Goal: Information Seeking & Learning: Learn about a topic

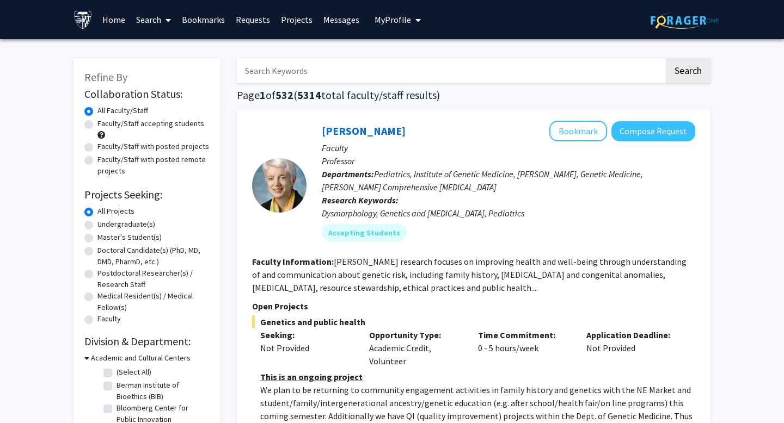
click at [137, 156] on label "Faculty/Staff with posted remote projects" at bounding box center [153, 165] width 112 height 23
click at [104, 156] on input "Faculty/Staff with posted remote projects" at bounding box center [100, 157] width 7 height 7
radio input "true"
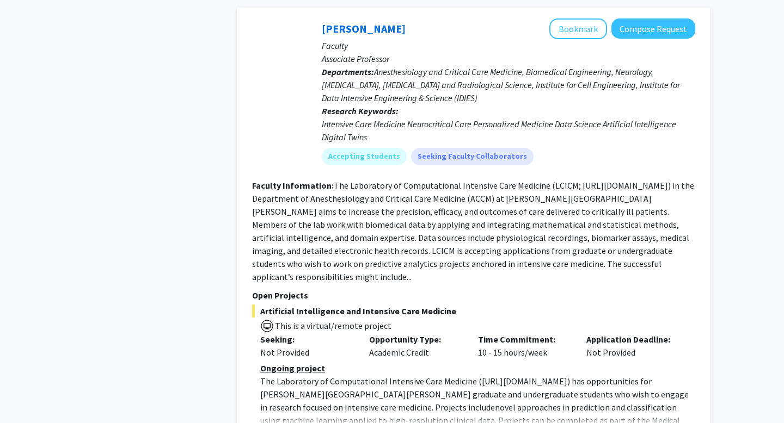
scroll to position [2467, 0]
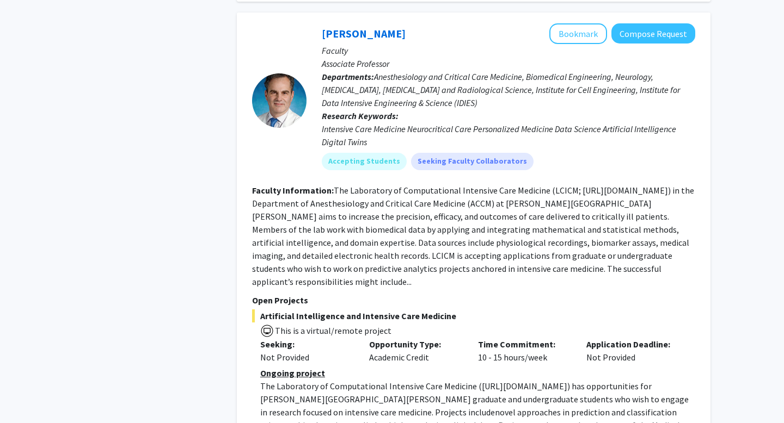
click at [281, 374] on div "[PERSON_NAME] Bookmark Compose Request Faculty Associate Professor Departments:…" at bounding box center [473, 237] width 473 height 448
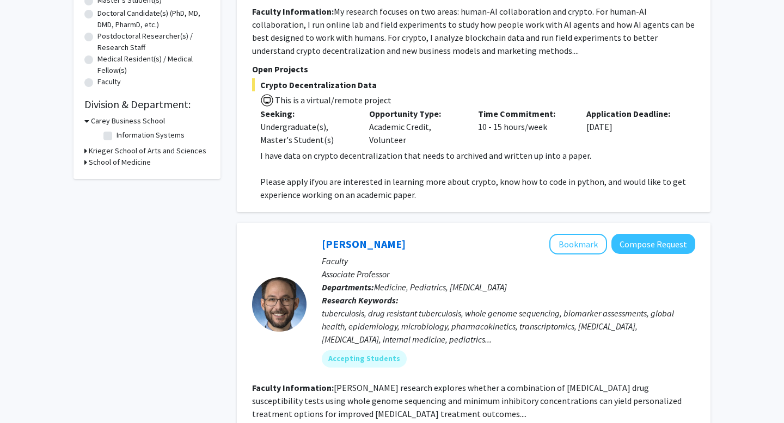
scroll to position [0, 0]
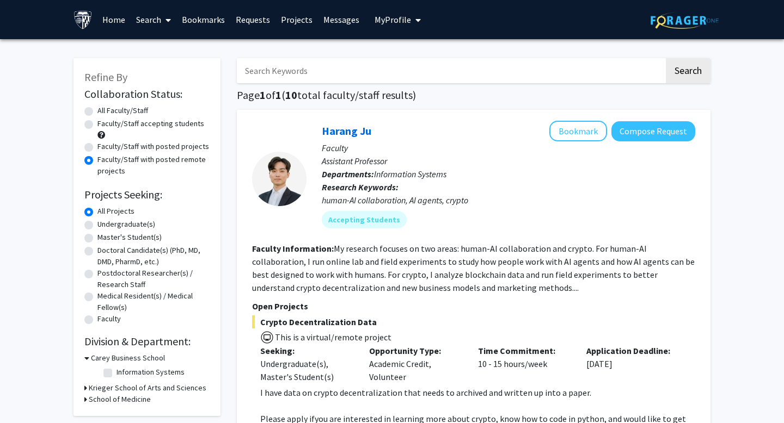
click at [171, 156] on label "Faculty/Staff with posted remote projects" at bounding box center [153, 165] width 112 height 23
click at [104, 156] on input "Faculty/Staff with posted remote projects" at bounding box center [100, 157] width 7 height 7
click at [170, 147] on label "Faculty/Staff with posted projects" at bounding box center [153, 146] width 112 height 11
click at [104, 147] on input "Faculty/Staff with posted projects" at bounding box center [100, 144] width 7 height 7
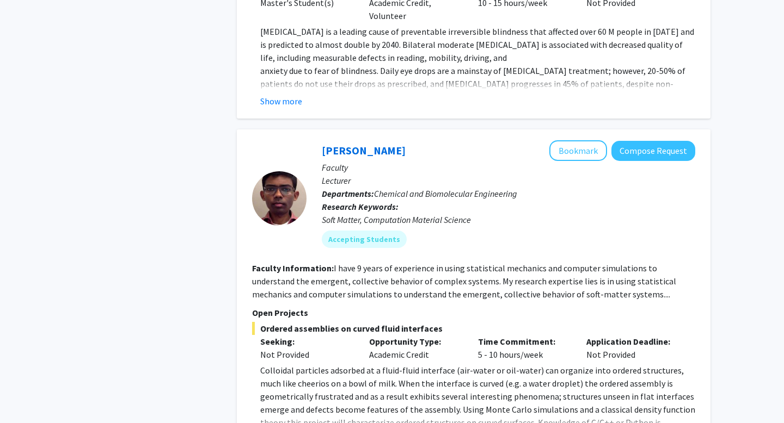
scroll to position [2632, 0]
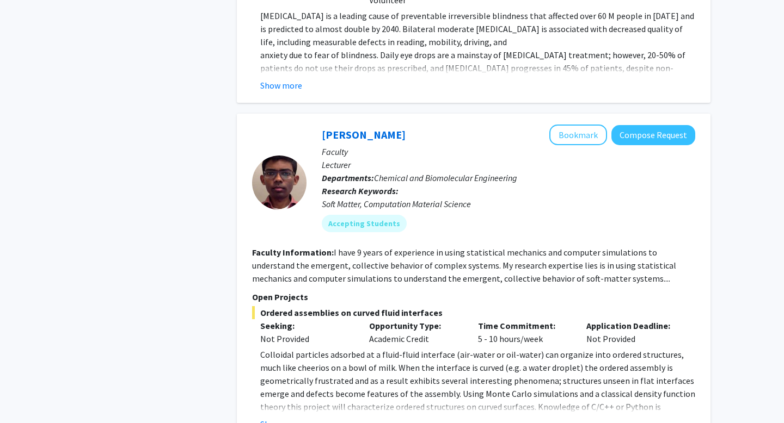
radio input "false"
radio input "true"
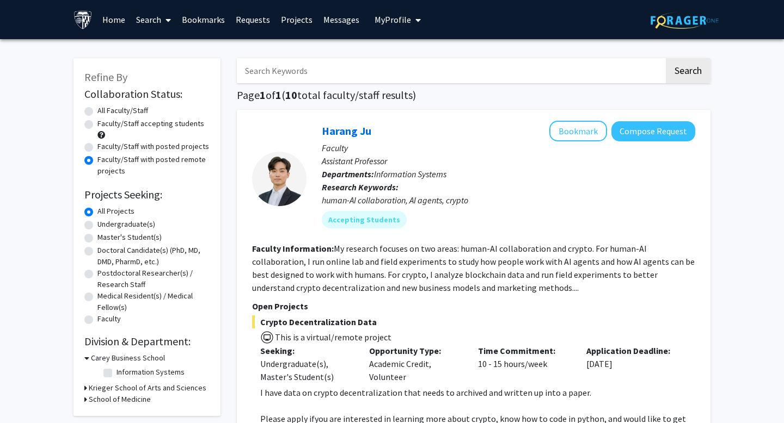
click at [147, 141] on label "Faculty/Staff with posted projects" at bounding box center [153, 146] width 112 height 11
click at [104, 141] on input "Faculty/Staff with posted projects" at bounding box center [100, 144] width 7 height 7
radio input "true"
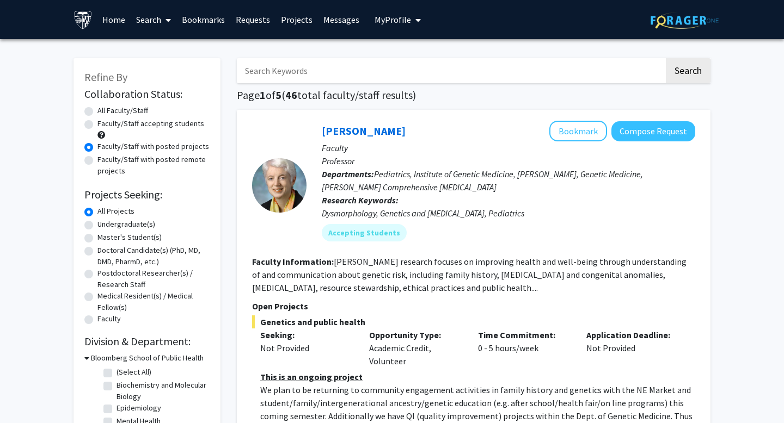
click at [315, 82] on input "Search Keywords" at bounding box center [450, 70] width 427 height 25
click at [294, 81] on input "Search Keywords" at bounding box center [450, 70] width 427 height 25
click at [273, 67] on input "Search Keywords" at bounding box center [450, 70] width 427 height 25
click at [285, 72] on input "Search Keywords" at bounding box center [450, 70] width 427 height 25
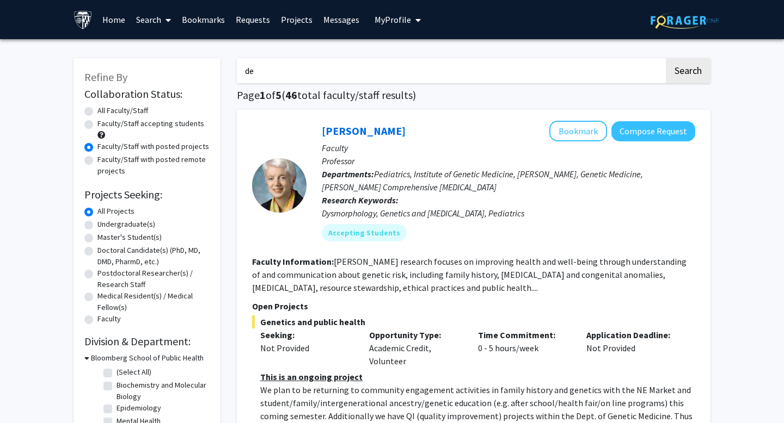
type input "[MEDICAL_DATA]"
drag, startPoint x: 700, startPoint y: 91, endPoint x: 700, endPoint y: 85, distance: 6.0
click at [700, 91] on h1 "Page 1 of 5 ( 46 total faculty/staff results)" at bounding box center [473, 95] width 473 height 13
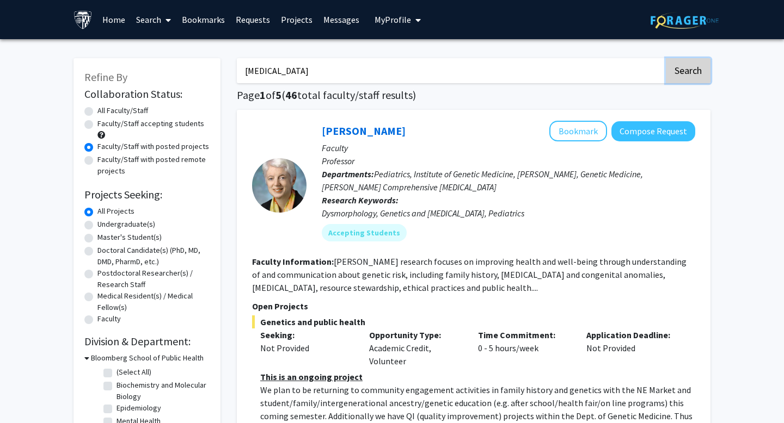
click at [697, 73] on button "Search" at bounding box center [688, 70] width 45 height 25
radio input "true"
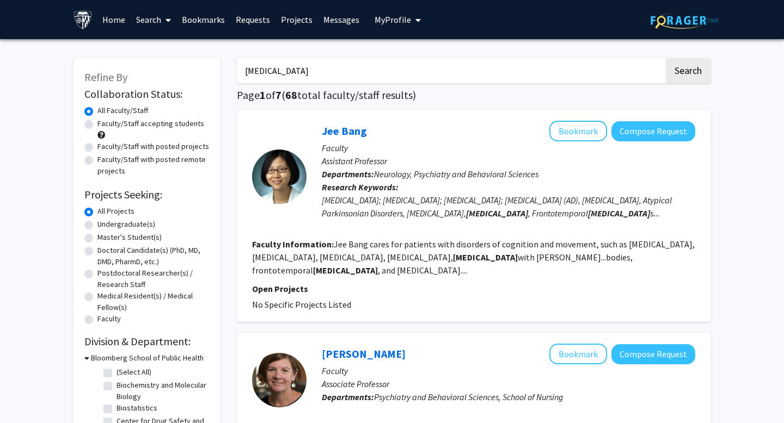
click at [145, 149] on label "Faculty/Staff with posted projects" at bounding box center [153, 146] width 112 height 11
click at [104, 148] on input "Faculty/Staff with posted projects" at bounding box center [100, 144] width 7 height 7
radio input "true"
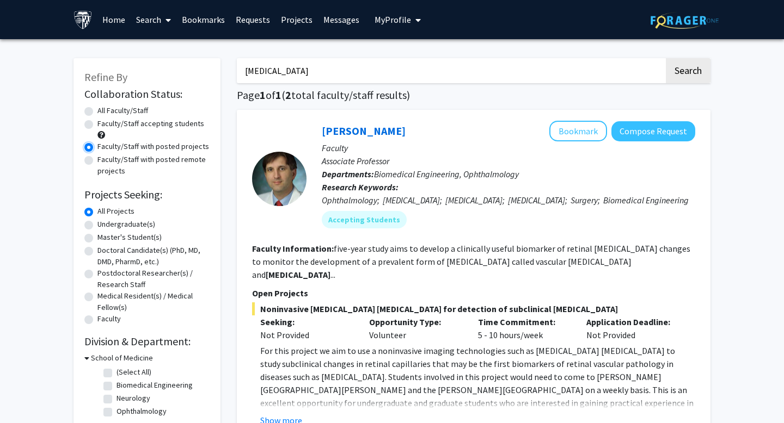
scroll to position [29, 0]
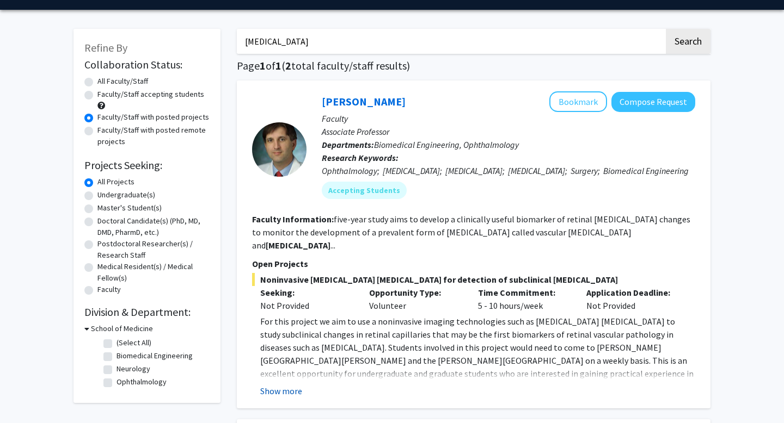
click at [293, 393] on button "Show more" at bounding box center [281, 391] width 42 height 13
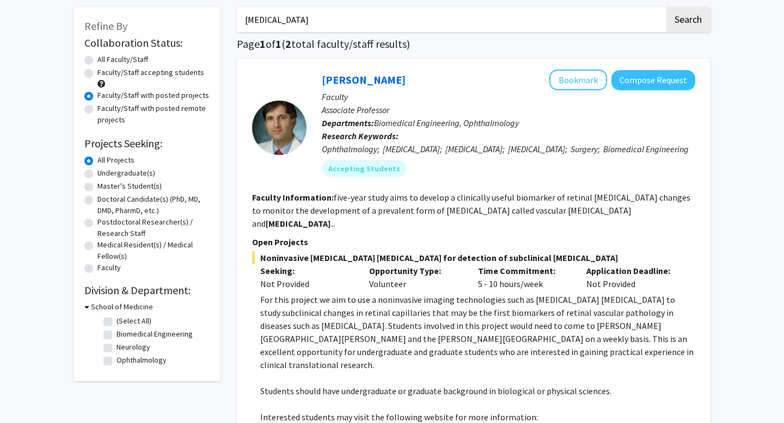
scroll to position [0, 0]
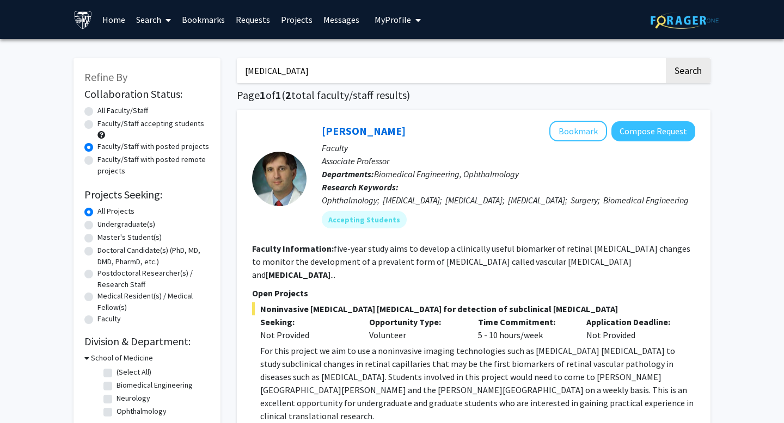
click at [296, 70] on input "[MEDICAL_DATA]" at bounding box center [450, 70] width 427 height 25
type input "[MEDICAL_DATA]"
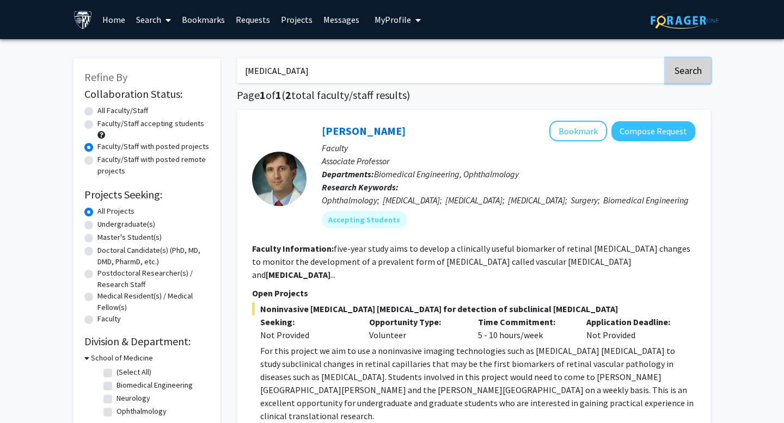
click at [684, 79] on button "Search" at bounding box center [688, 70] width 45 height 25
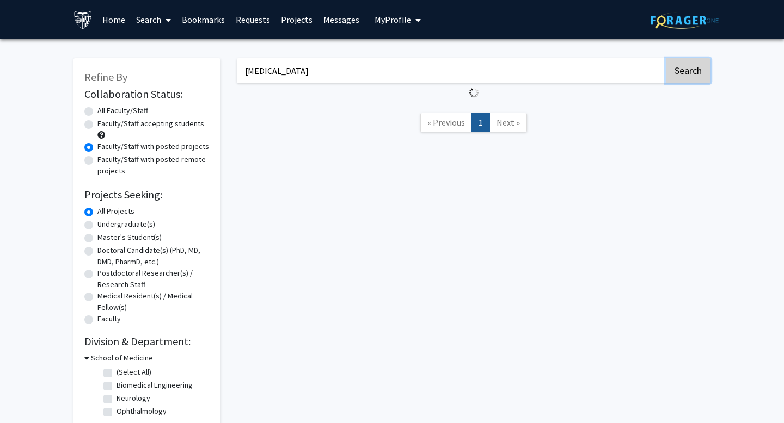
radio input "true"
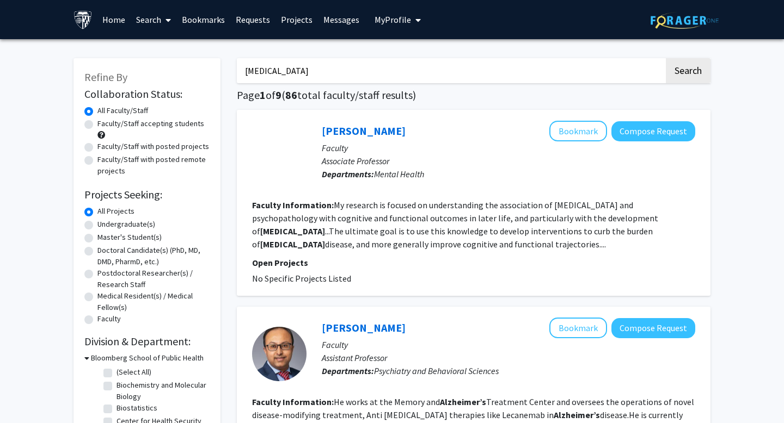
click at [157, 150] on label "Faculty/Staff with posted projects" at bounding box center [153, 146] width 112 height 11
click at [104, 148] on input "Faculty/Staff with posted projects" at bounding box center [100, 144] width 7 height 7
radio input "true"
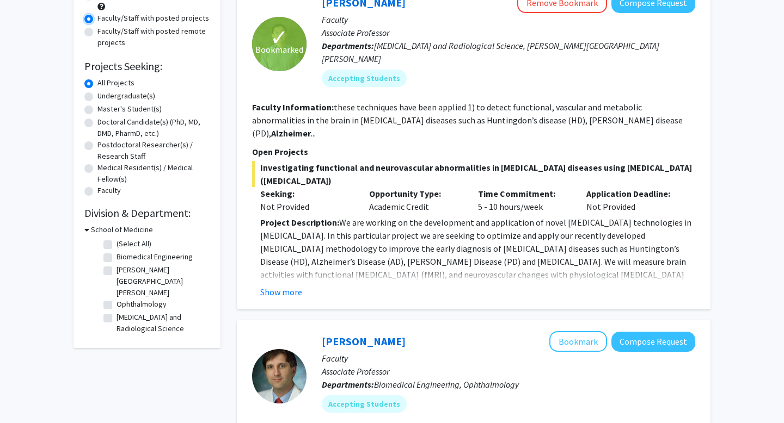
scroll to position [161, 0]
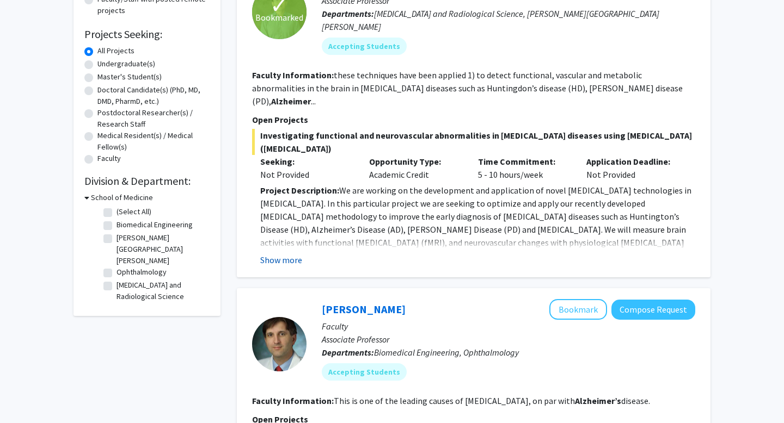
click at [297, 254] on button "Show more" at bounding box center [281, 260] width 42 height 13
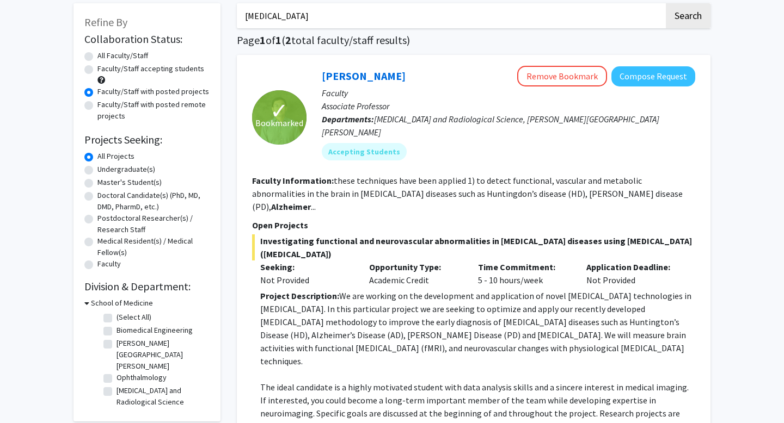
scroll to position [0, 0]
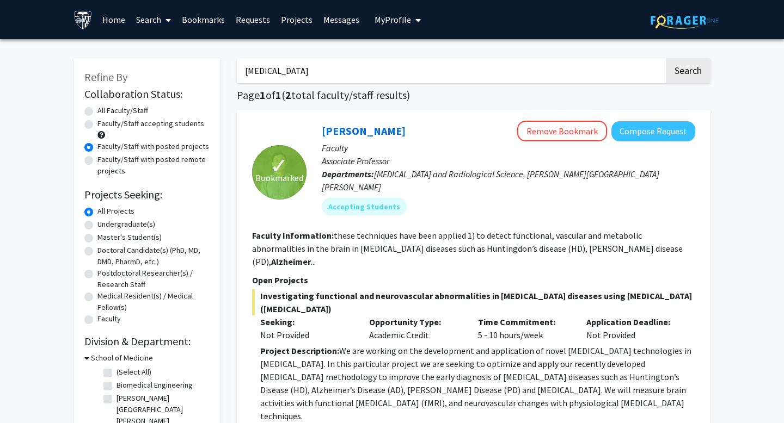
click at [362, 78] on input "[MEDICAL_DATA]" at bounding box center [450, 70] width 427 height 25
type input "ftd"
click at [689, 59] on button "Search" at bounding box center [688, 70] width 45 height 25
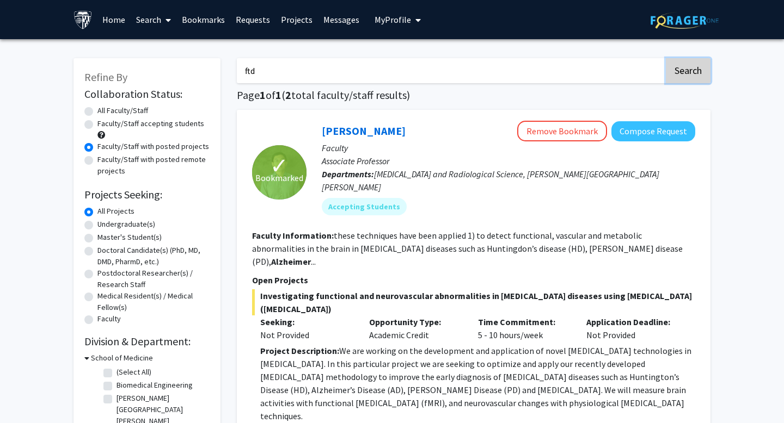
radio input "true"
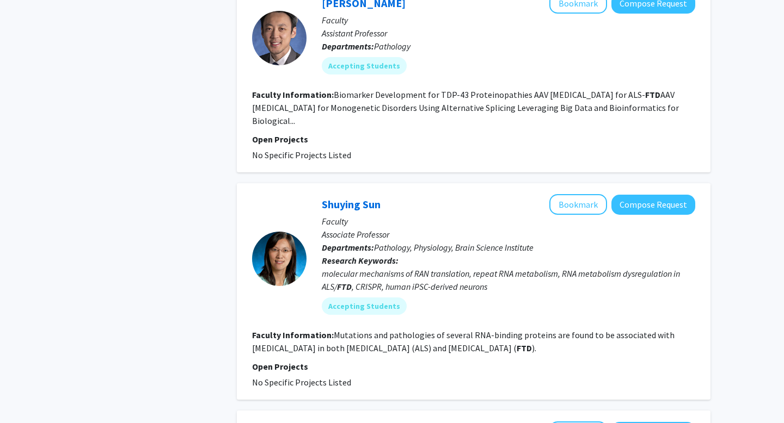
scroll to position [591, 0]
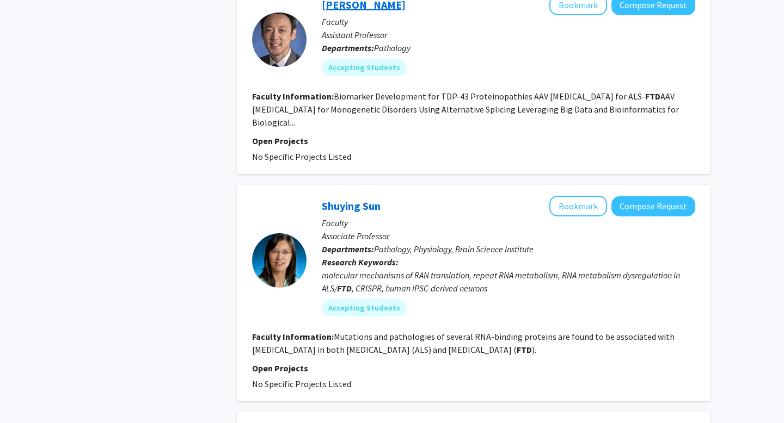
click at [368, 11] on link "[PERSON_NAME]" at bounding box center [364, 5] width 84 height 14
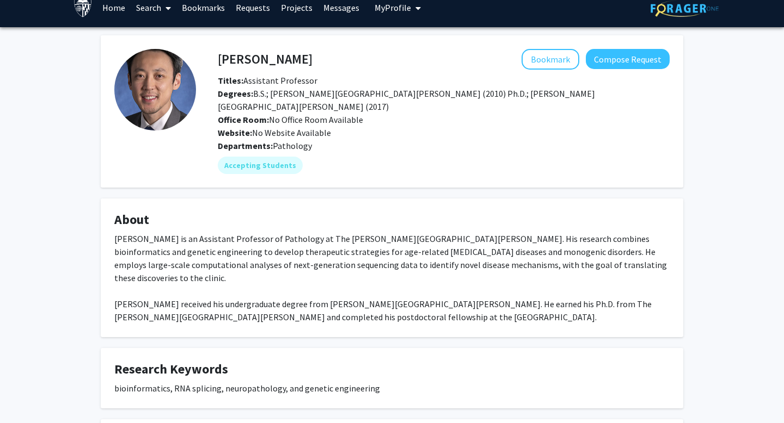
scroll to position [16, 0]
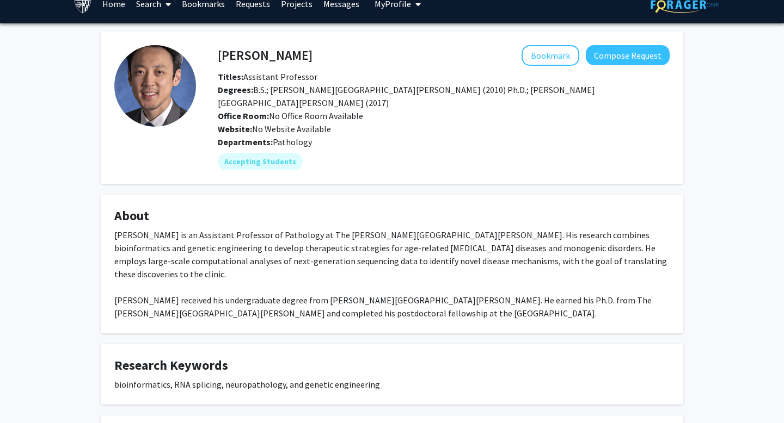
click at [227, 233] on div "[PERSON_NAME] is an Assistant Professor of Pathology at The [PERSON_NAME][GEOGR…" at bounding box center [391, 274] width 555 height 91
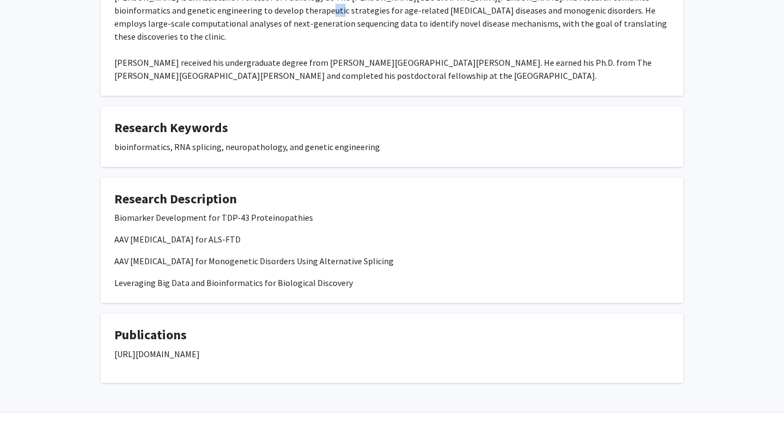
scroll to position [255, 0]
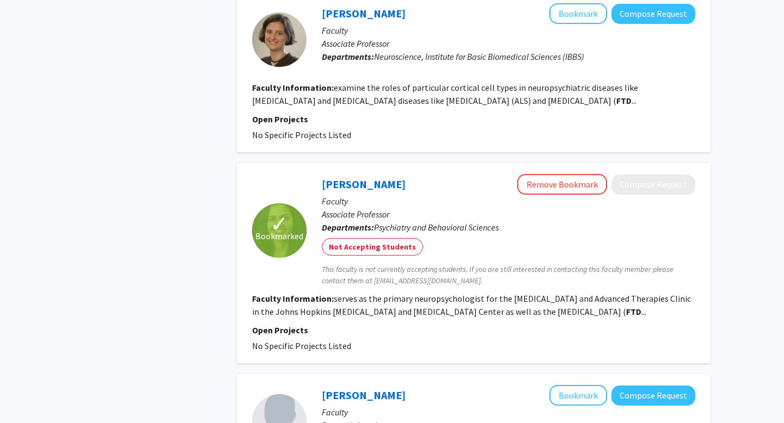
scroll to position [1015, 0]
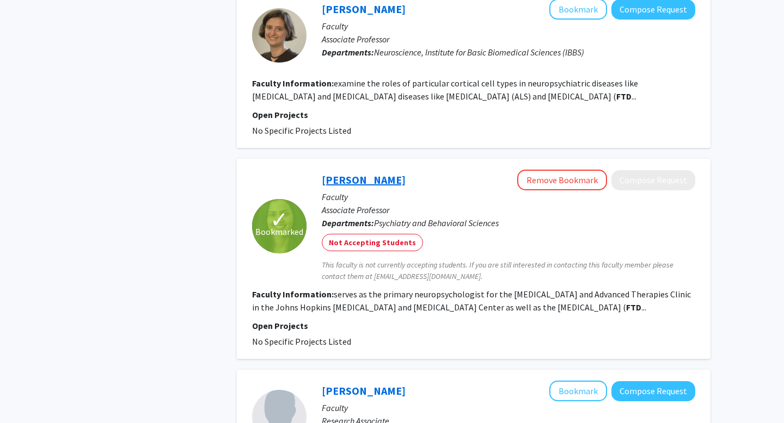
click at [368, 173] on link "[PERSON_NAME]" at bounding box center [364, 180] width 84 height 14
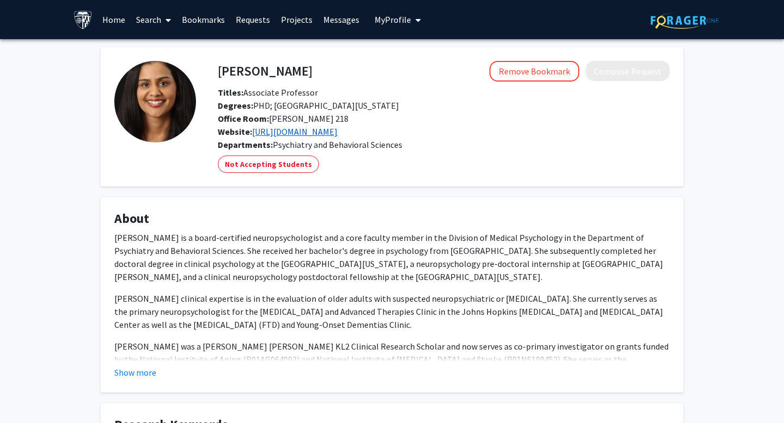
click at [261, 128] on link "[URL][DOMAIN_NAME]" at bounding box center [294, 131] width 85 height 11
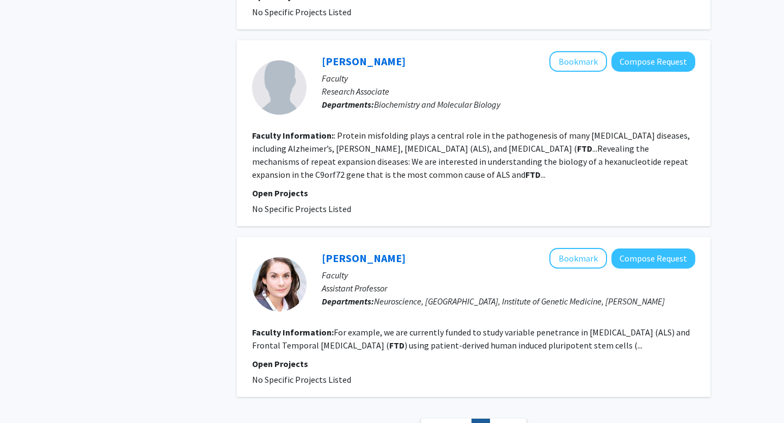
scroll to position [1345, 0]
click at [360, 55] on link "[PERSON_NAME]" at bounding box center [364, 62] width 84 height 14
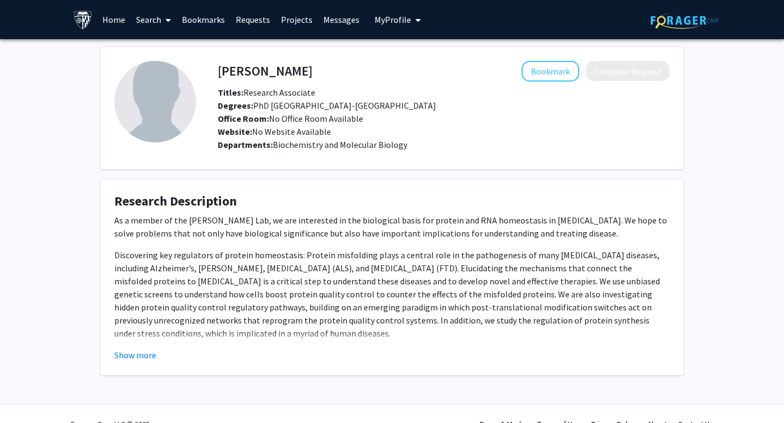
click at [324, 261] on p "Discovering key regulators of protein homeostasis: Protein misfolding plays a c…" at bounding box center [391, 294] width 555 height 91
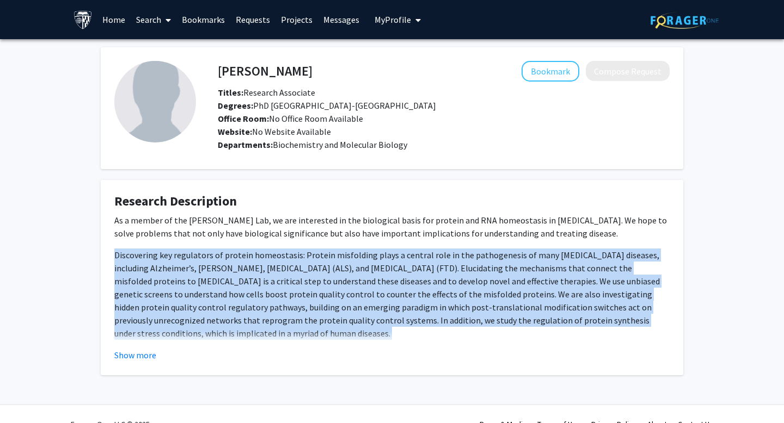
click at [324, 261] on p "Discovering key regulators of protein homeostasis: Protein misfolding plays a c…" at bounding box center [391, 294] width 555 height 91
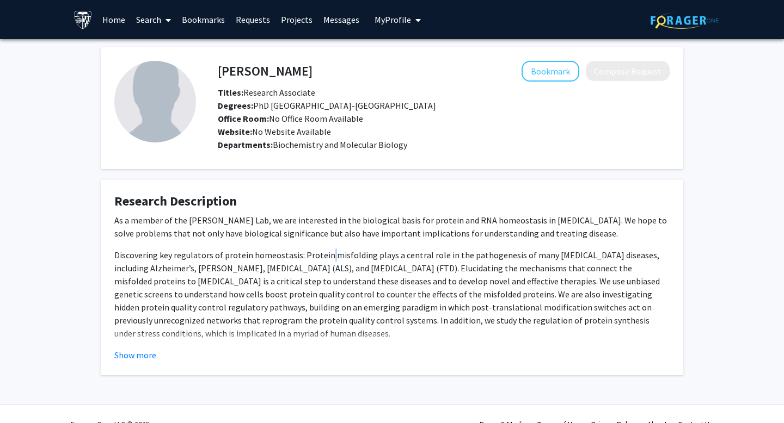
click at [324, 261] on p "Discovering key regulators of protein homeostasis: Protein misfolding plays a c…" at bounding box center [391, 294] width 555 height 91
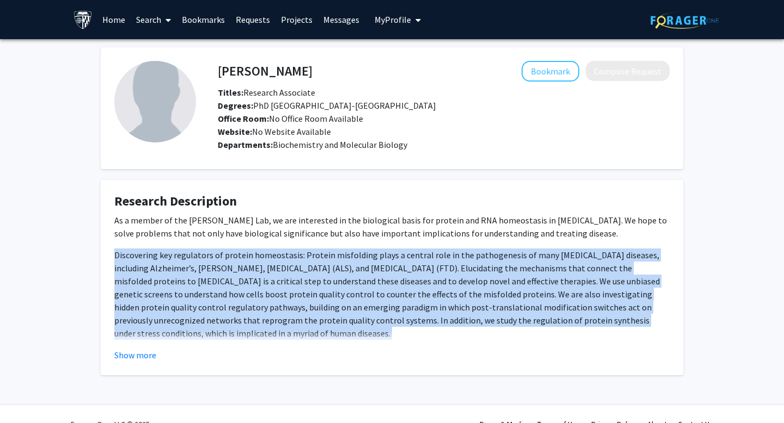
click at [324, 261] on p "Discovering key regulators of protein homeostasis: Protein misfolding plays a c…" at bounding box center [391, 294] width 555 height 91
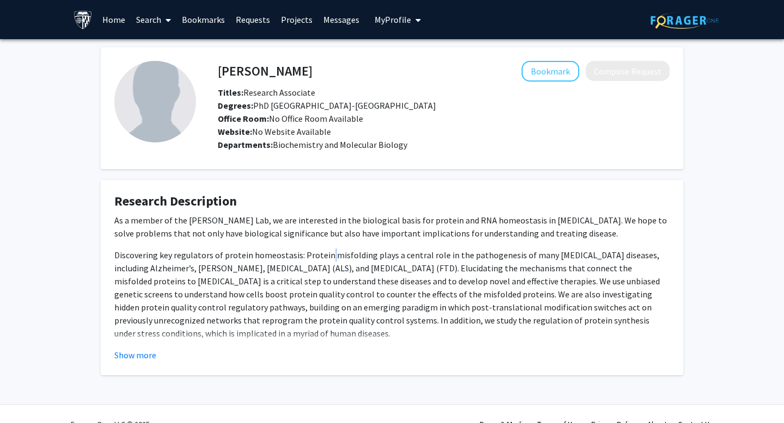
click at [324, 261] on p "Discovering key regulators of protein homeostasis: Protein misfolding plays a c…" at bounding box center [391, 294] width 555 height 91
click at [127, 370] on fg-card "Research Description As a member of the Jiou Wang Lab, we are interested in the…" at bounding box center [392, 277] width 582 height 195
click at [127, 355] on button "Show more" at bounding box center [135, 355] width 42 height 13
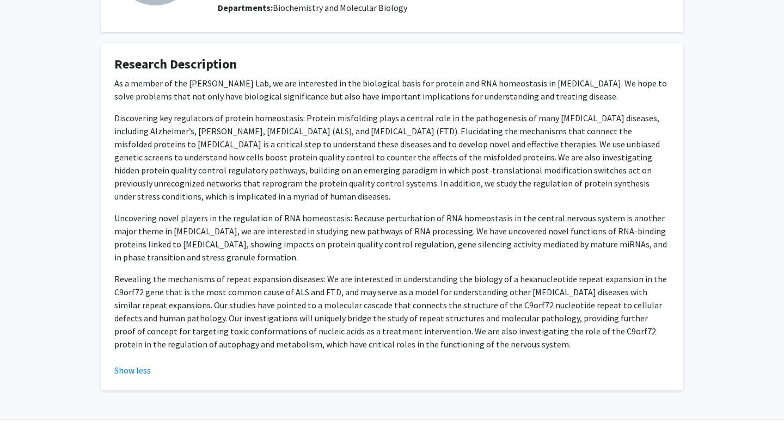
scroll to position [173, 0]
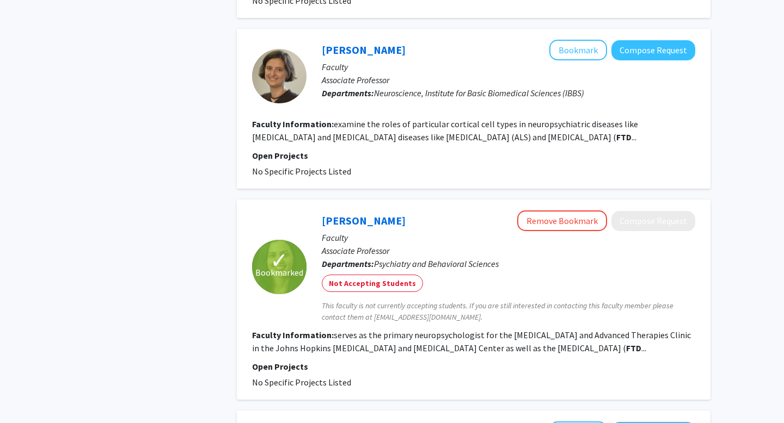
scroll to position [972, 0]
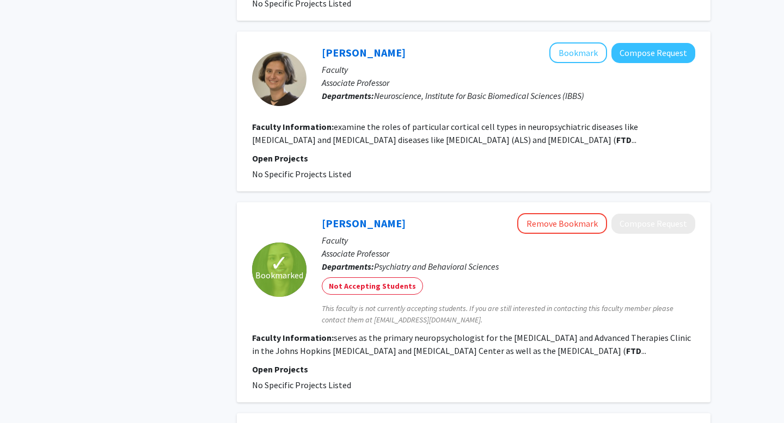
click at [346, 42] on div "[PERSON_NAME] Bookmark Compose Request" at bounding box center [508, 52] width 373 height 21
click at [346, 46] on link "[PERSON_NAME]" at bounding box center [364, 53] width 84 height 14
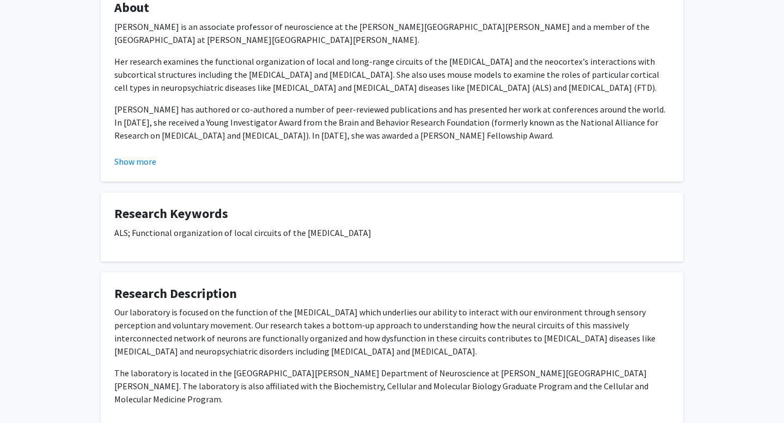
scroll to position [254, 0]
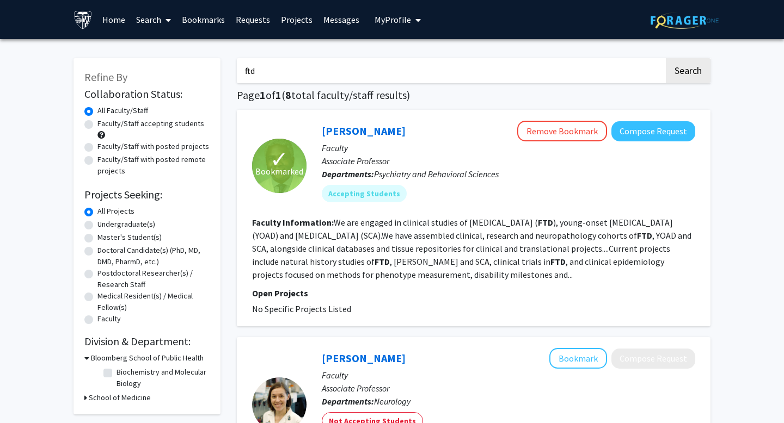
click at [306, 69] on input "ftd" at bounding box center [450, 70] width 427 height 25
type input "clinical publication undergraduate"
click at [666, 58] on button "Search" at bounding box center [688, 70] width 45 height 25
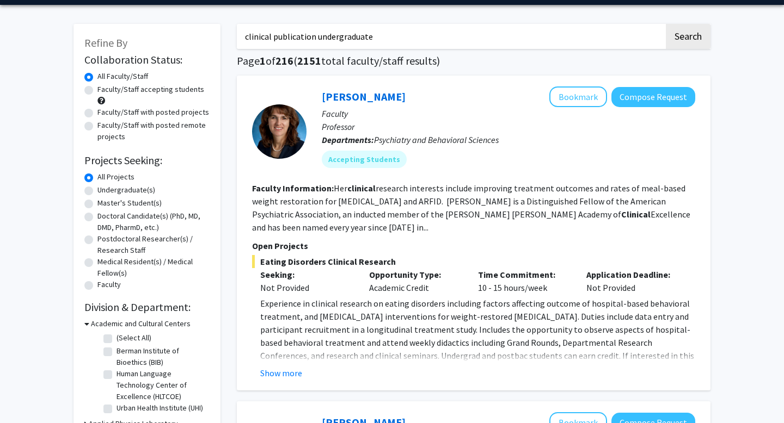
scroll to position [50, 0]
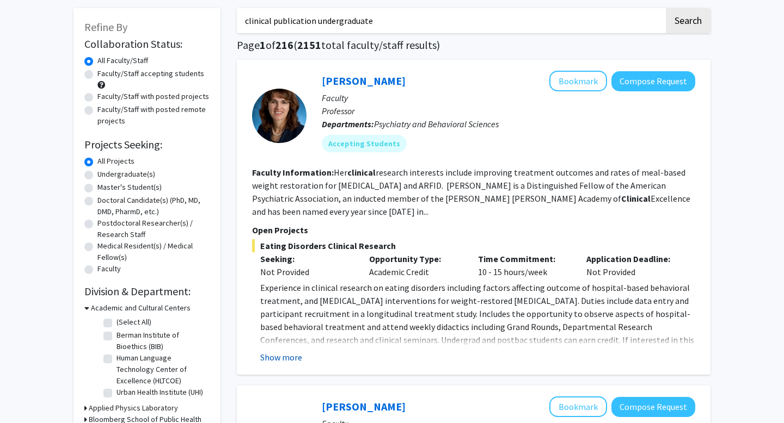
click at [290, 355] on button "Show more" at bounding box center [281, 357] width 42 height 13
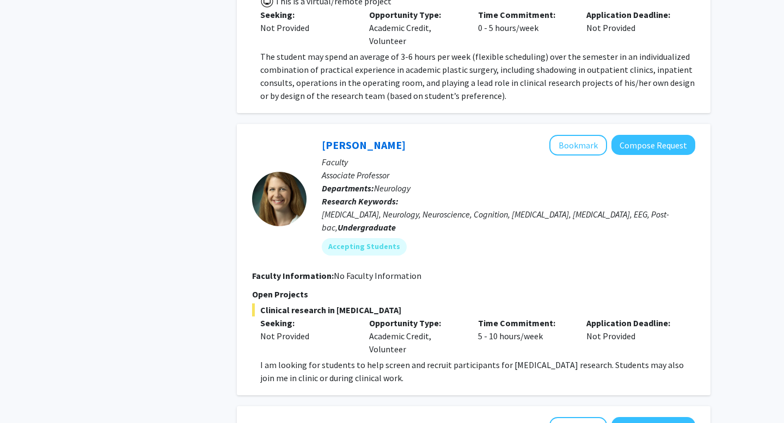
scroll to position [690, 0]
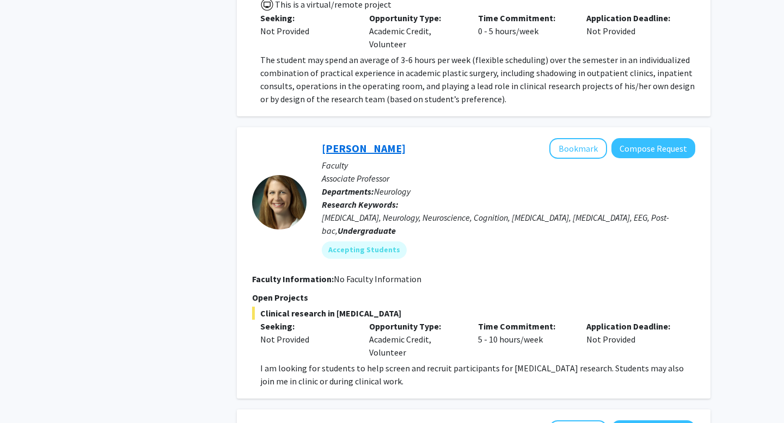
click at [385, 146] on link "[PERSON_NAME]" at bounding box center [364, 148] width 84 height 14
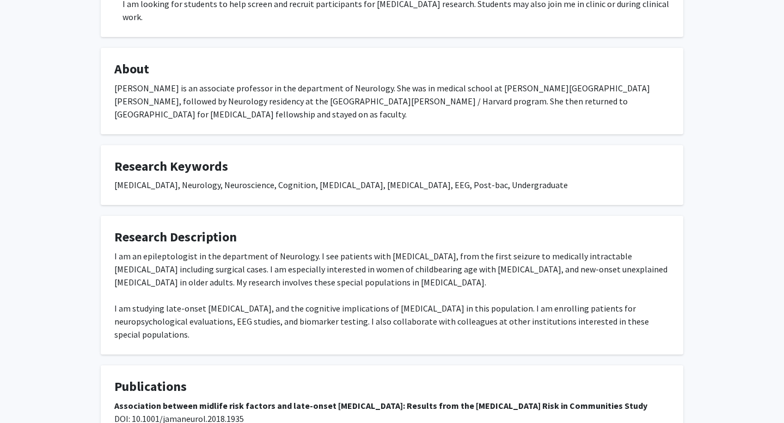
scroll to position [279, 0]
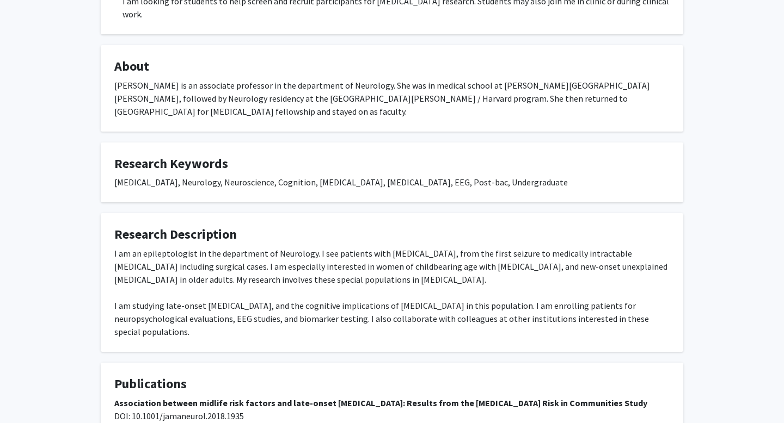
click at [369, 247] on div "I am an epileptologist in the department of Neurology. I see patients with [MED…" at bounding box center [391, 292] width 555 height 91
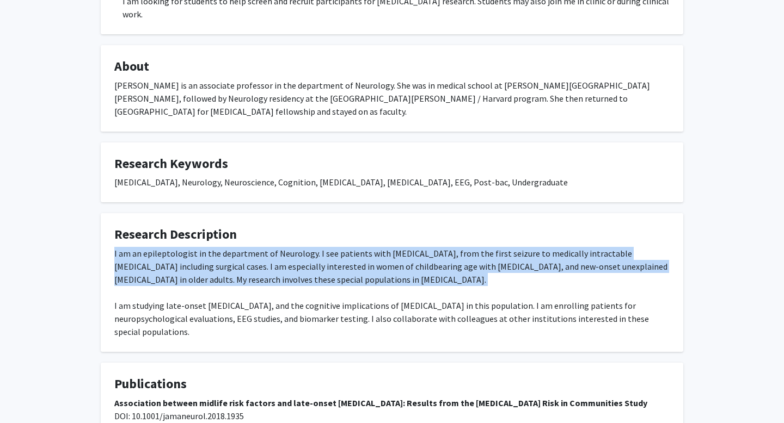
click at [369, 247] on div "I am an epileptologist in the department of Neurology. I see patients with [MED…" at bounding box center [391, 292] width 555 height 91
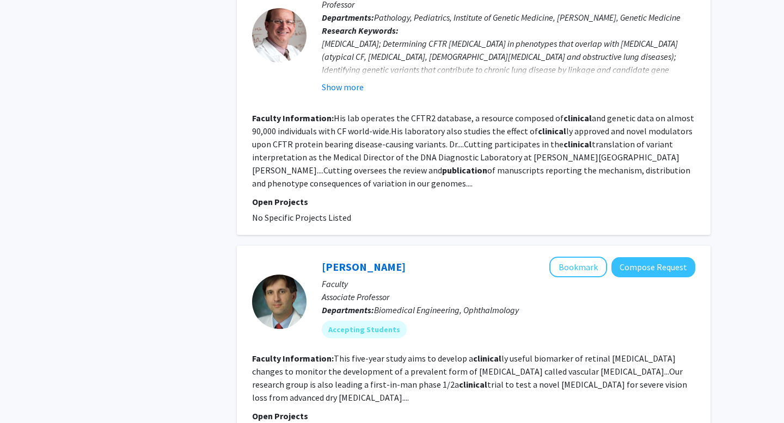
scroll to position [2173, 0]
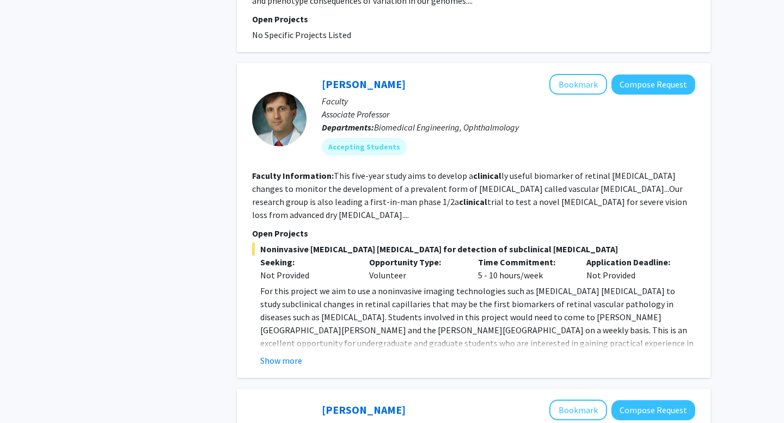
click at [257, 317] on fg-read-more "For this project we aim to use a noninvasive imaging technologies such as [MEDI…" at bounding box center [473, 326] width 443 height 83
click at [267, 354] on button "Show more" at bounding box center [281, 360] width 42 height 13
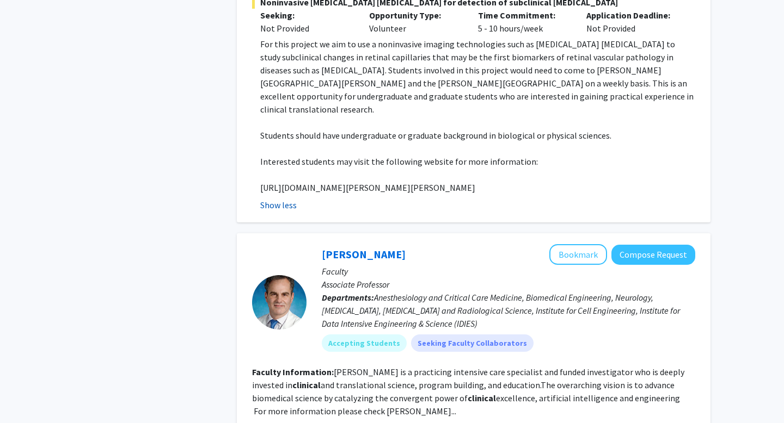
scroll to position [2591, 0]
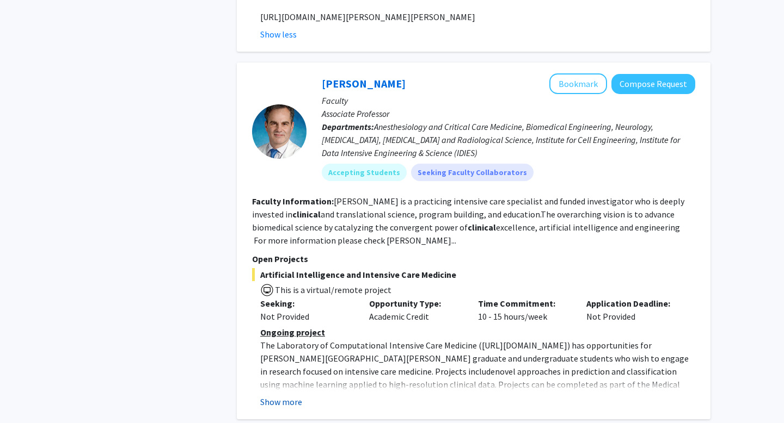
click at [277, 396] on button "Show more" at bounding box center [281, 402] width 42 height 13
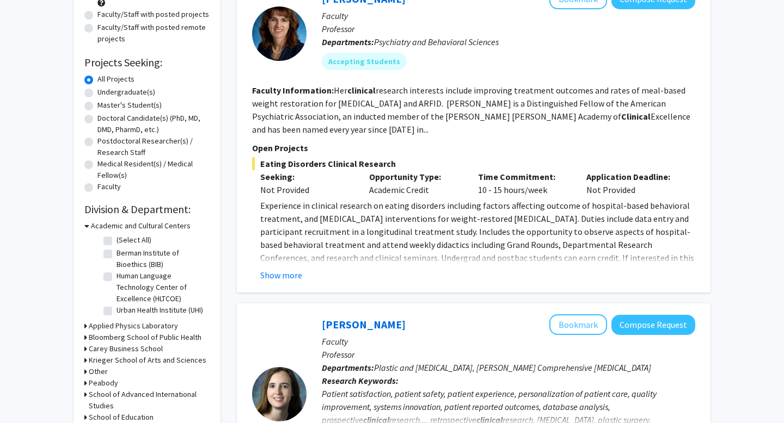
scroll to position [0, 0]
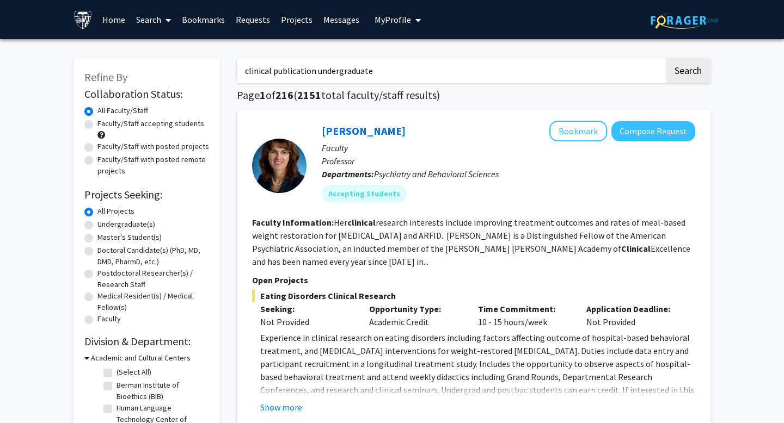
drag, startPoint x: 272, startPoint y: 72, endPoint x: 171, endPoint y: 57, distance: 101.3
type input "publication undergraduate"
click at [666, 58] on button "Search" at bounding box center [688, 70] width 45 height 25
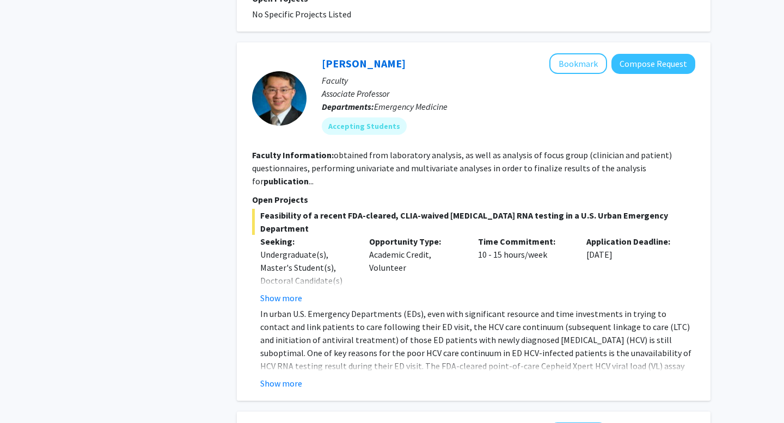
scroll to position [761, 0]
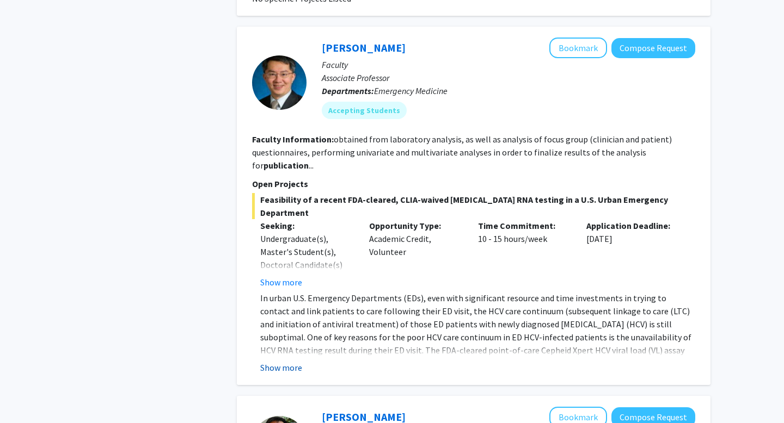
click at [279, 361] on button "Show more" at bounding box center [281, 367] width 42 height 13
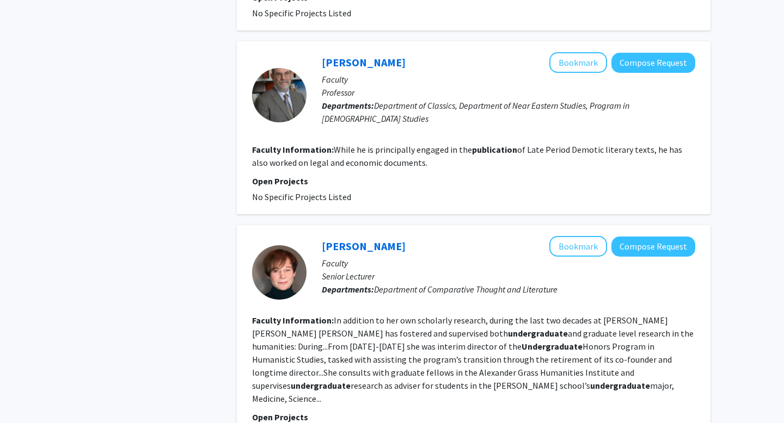
scroll to position [2056, 0]
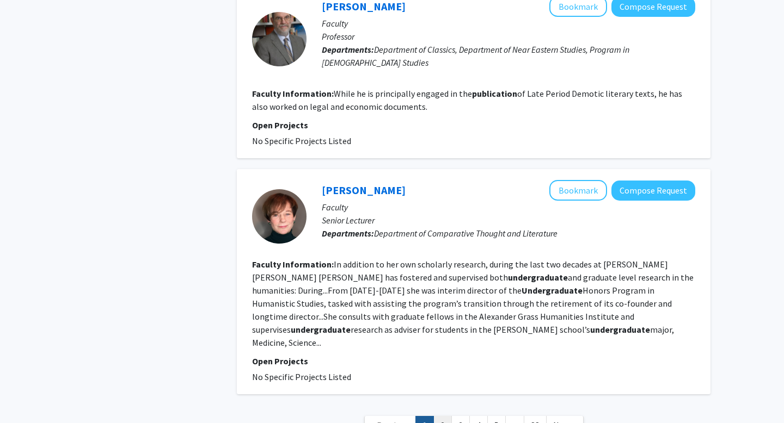
click at [440, 416] on link "2" at bounding box center [442, 425] width 19 height 19
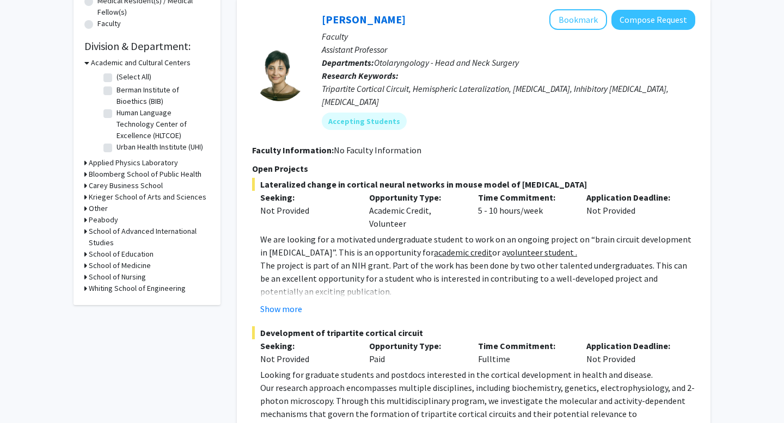
scroll to position [297, 0]
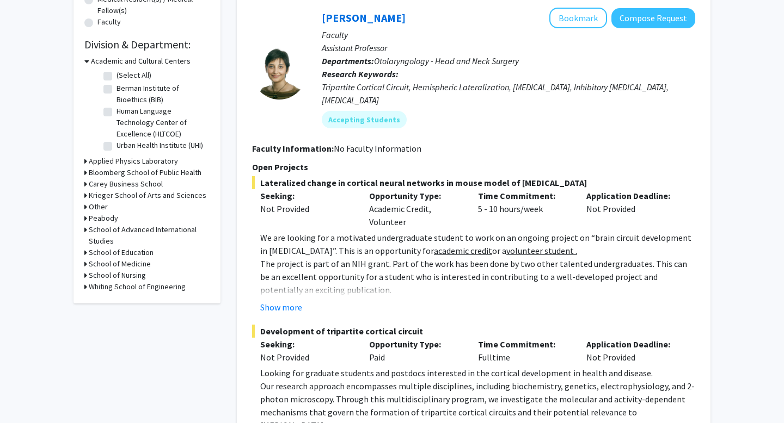
click at [301, 301] on div "Show more" at bounding box center [477, 307] width 435 height 13
click at [297, 301] on button "Show more" at bounding box center [281, 307] width 42 height 13
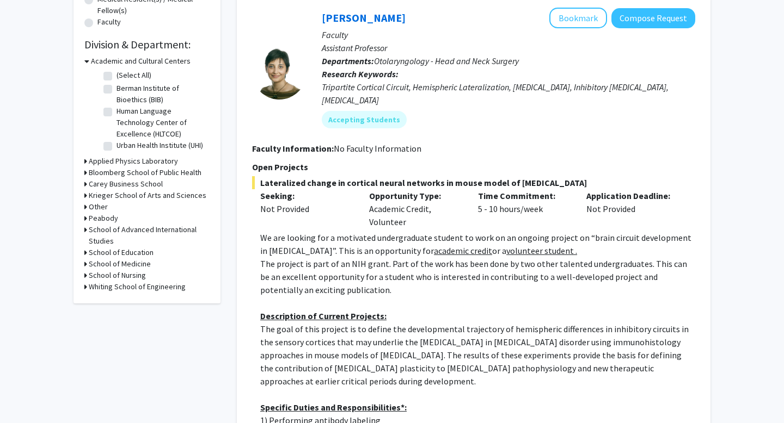
click at [293, 268] on p "The project is part of an NIH grant. Part of the work has been done by two othe…" at bounding box center [477, 276] width 435 height 39
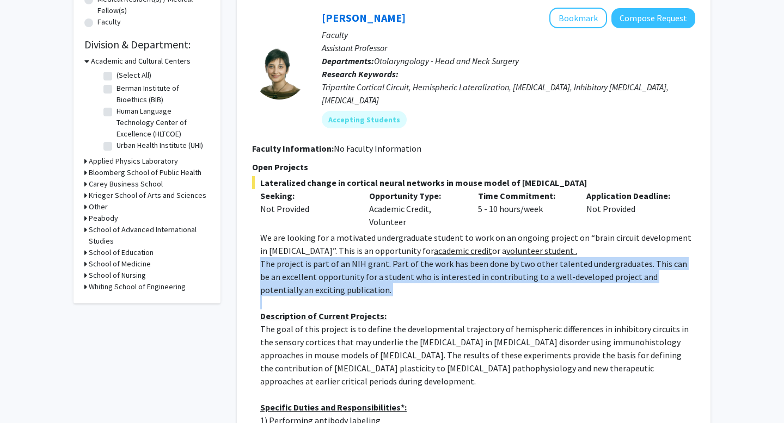
click at [293, 268] on p "The project is part of an NIH grant. Part of the work has been done by two othe…" at bounding box center [477, 276] width 435 height 39
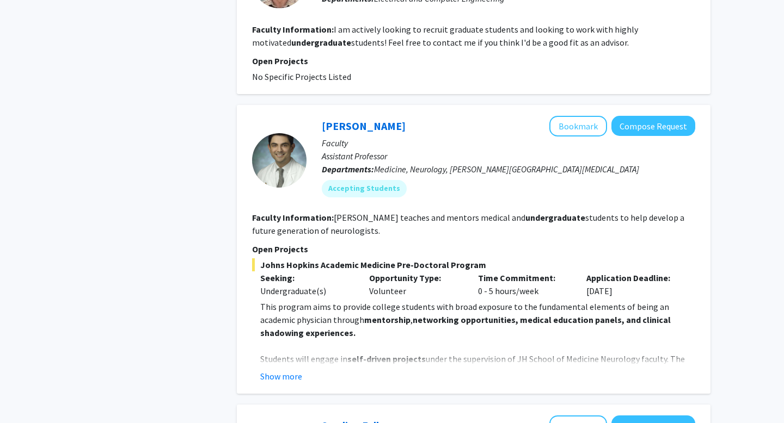
scroll to position [1531, 0]
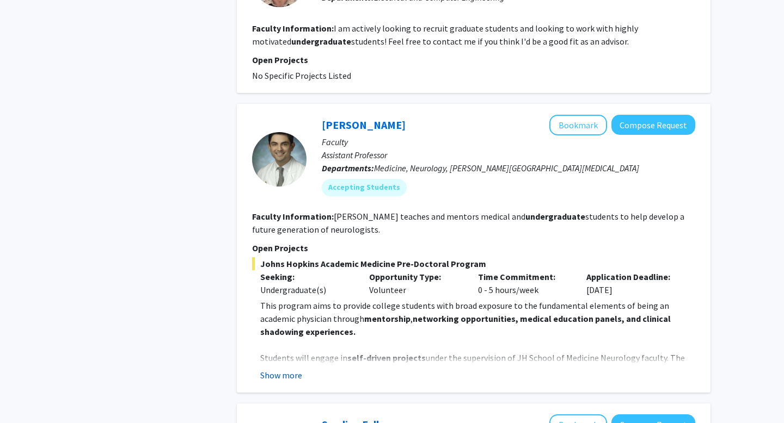
click at [291, 369] on button "Show more" at bounding box center [281, 375] width 42 height 13
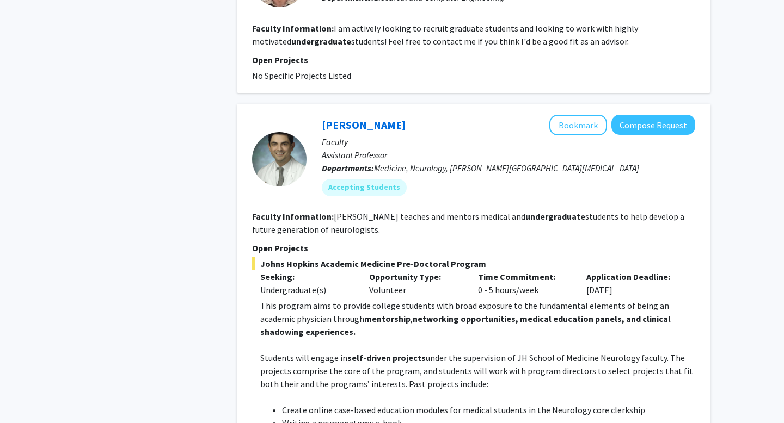
click at [300, 316] on strong "networking opportunities, medical education panels, and clinical shadowing expe…" at bounding box center [465, 325] width 410 height 24
click at [300, 338] on p at bounding box center [477, 344] width 435 height 13
click at [300, 352] on p "Students will engage in self-driven projects under the supervision of JH School…" at bounding box center [477, 371] width 435 height 39
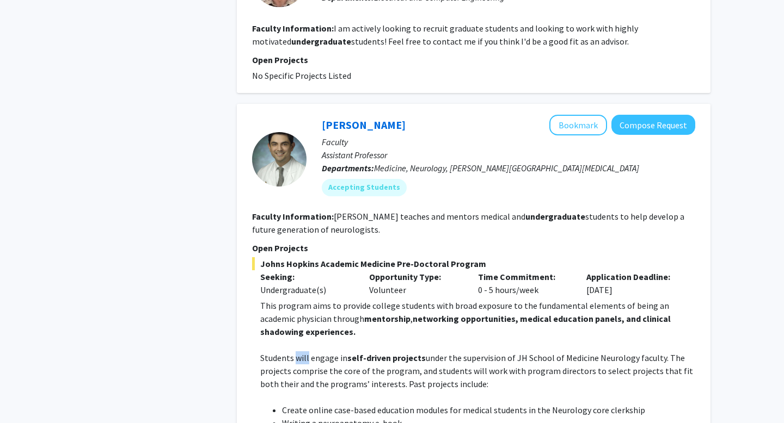
click at [300, 352] on p "Students will engage in self-driven projects under the supervision of JH School…" at bounding box center [477, 371] width 435 height 39
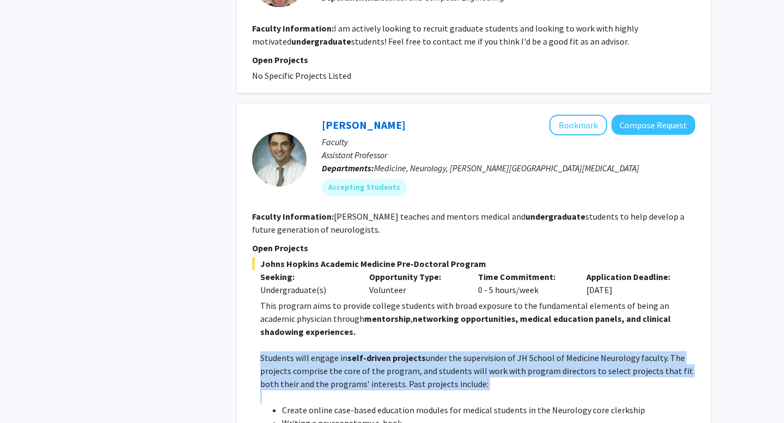
click at [300, 352] on p "Students will engage in self-driven projects under the supervision of JH School…" at bounding box center [477, 371] width 435 height 39
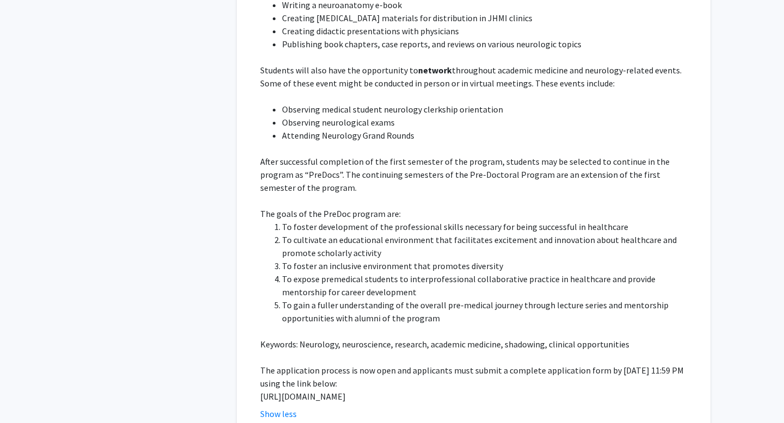
scroll to position [1950, 0]
click at [288, 390] on p "[URL][DOMAIN_NAME]" at bounding box center [477, 396] width 435 height 13
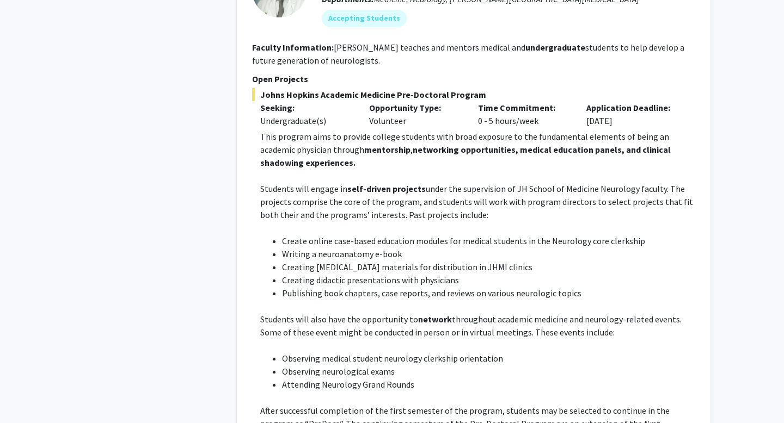
scroll to position [1574, 0]
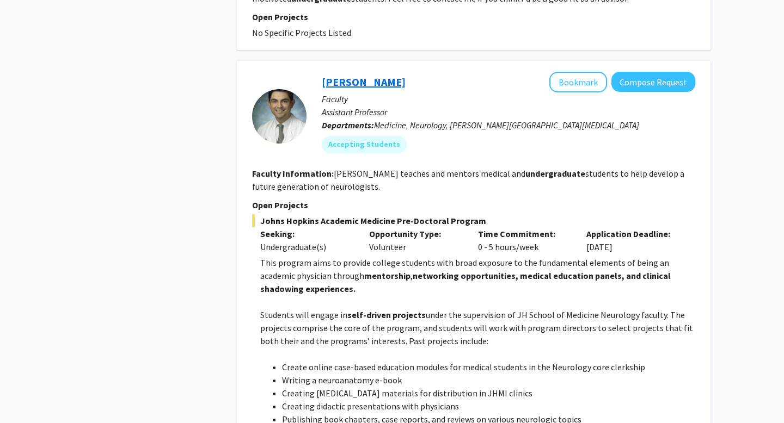
click at [371, 75] on link "[PERSON_NAME]" at bounding box center [364, 82] width 84 height 14
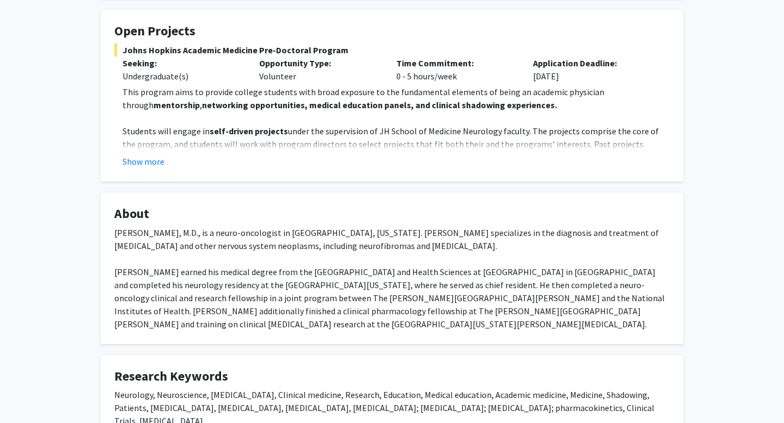
scroll to position [192, 0]
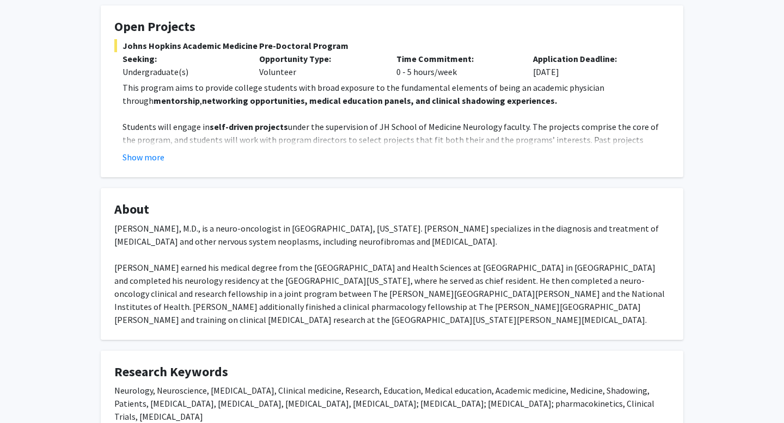
click at [369, 222] on div "[PERSON_NAME], M.D., is a neuro-oncologist in [GEOGRAPHIC_DATA], [US_STATE]. [P…" at bounding box center [391, 274] width 555 height 104
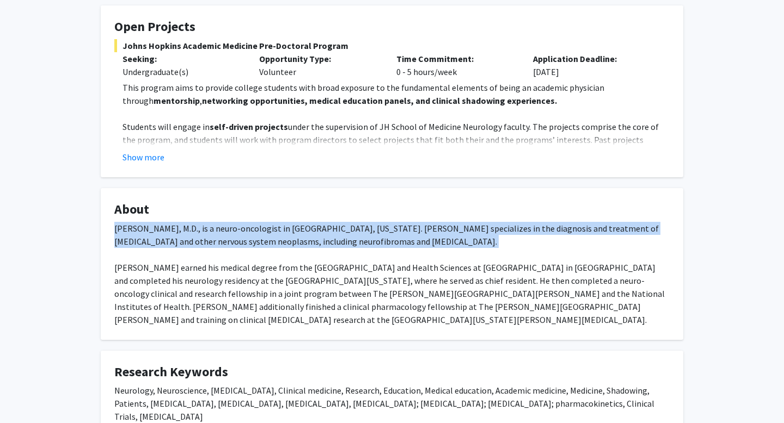
click at [369, 222] on div "[PERSON_NAME], M.D., is a neuro-oncologist in [GEOGRAPHIC_DATA], [US_STATE]. [P…" at bounding box center [391, 274] width 555 height 104
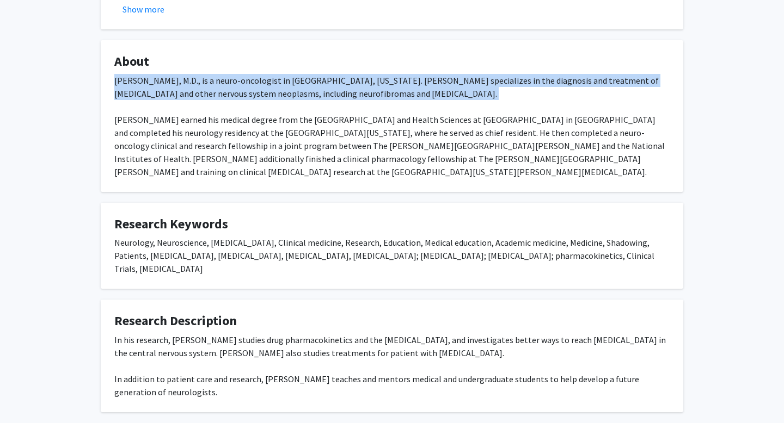
scroll to position [384, 0]
